Goal: Find specific page/section

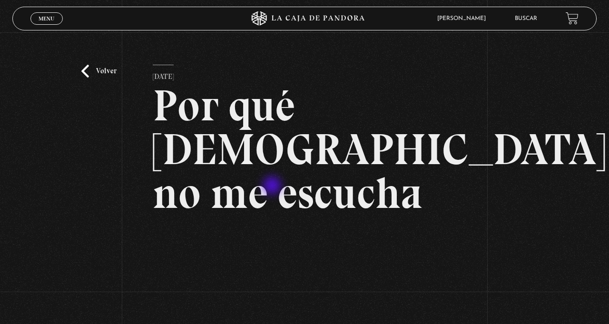
scroll to position [79, 0]
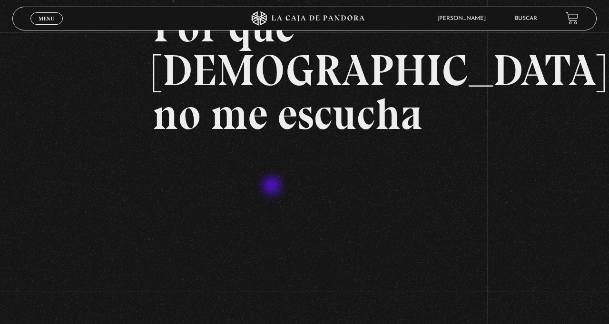
click at [523, 29] on div "[PERSON_NAME] En vivos Pandora Centinelas Mi cuenta Salir [GEOGRAPHIC_DATA]" at bounding box center [487, 19] width 183 height 22
click at [518, 16] on link "Buscar" at bounding box center [526, 19] width 22 height 6
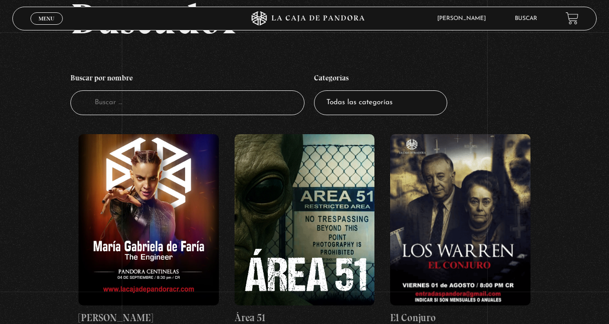
click at [124, 98] on input "Buscador" at bounding box center [187, 102] width 234 height 25
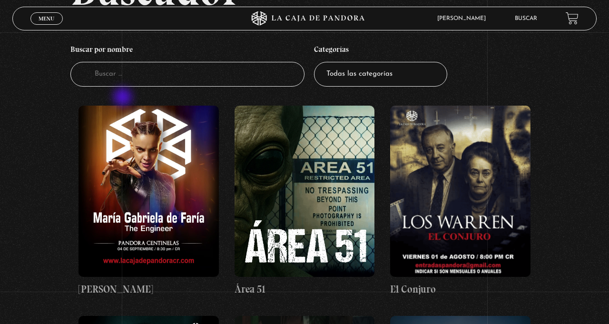
scroll to position [98, 0]
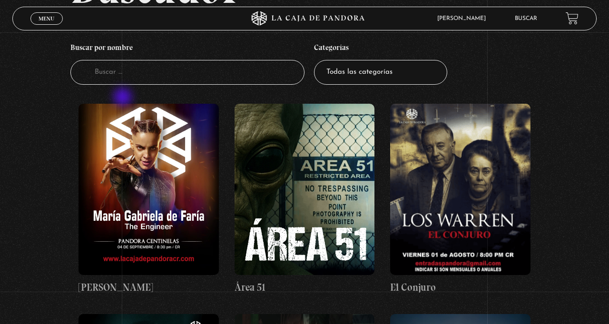
click at [117, 82] on input "Buscador" at bounding box center [187, 72] width 234 height 25
type input "Conste"
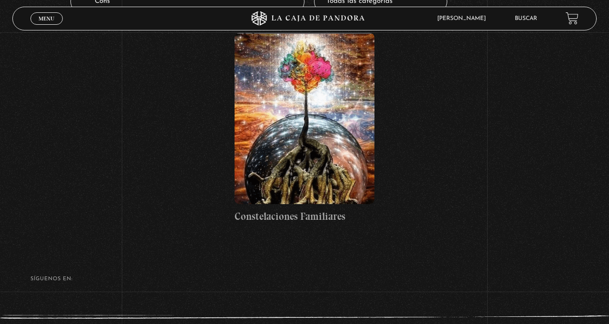
click at [277, 153] on figure at bounding box center [304, 118] width 140 height 171
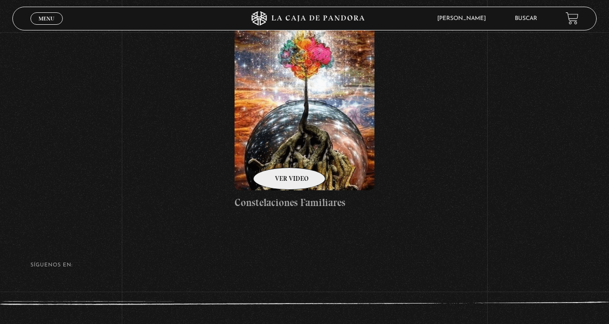
scroll to position [199, 0]
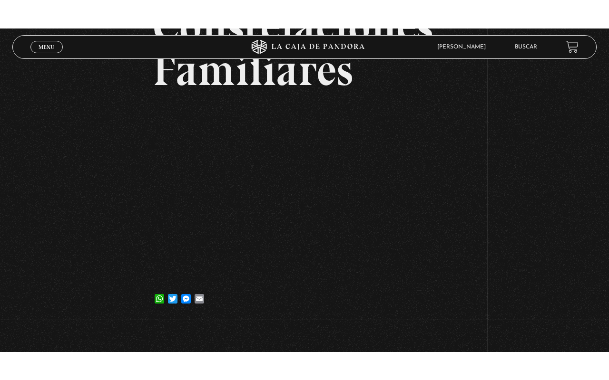
scroll to position [109, 0]
